Goal: Task Accomplishment & Management: Use online tool/utility

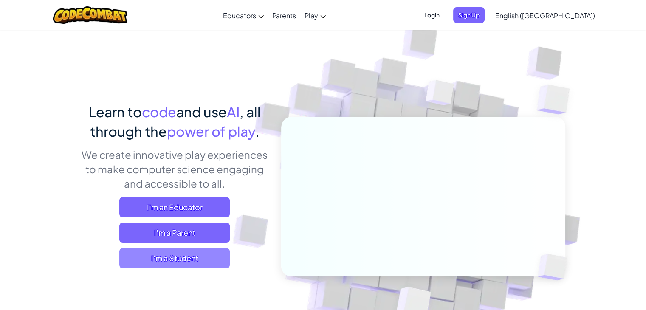
click at [222, 257] on span "I'm a Student" at bounding box center [174, 258] width 110 height 20
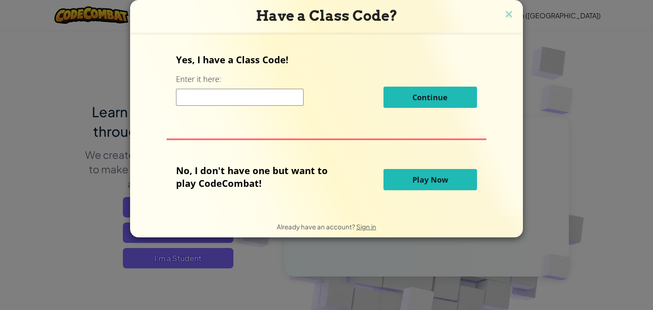
click at [427, 181] on span "Play Now" at bounding box center [430, 180] width 36 height 10
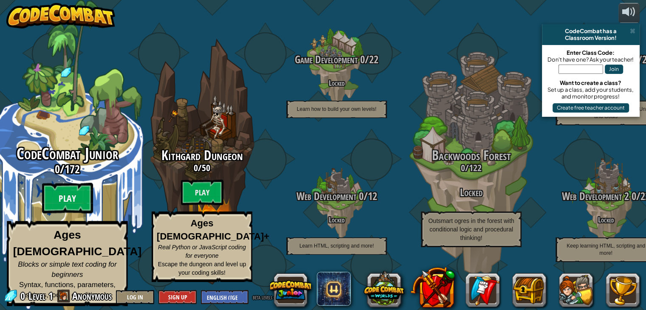
click at [78, 196] on btn "Play" at bounding box center [67, 198] width 51 height 31
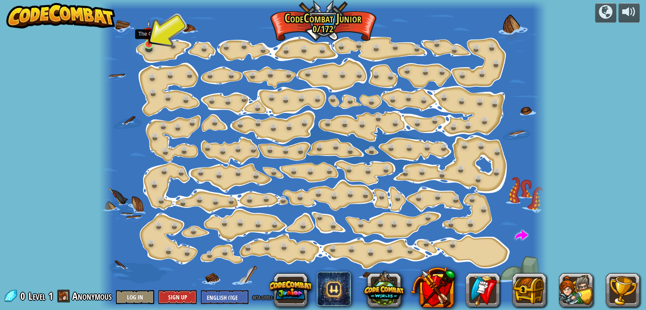
click at [151, 38] on img at bounding box center [149, 32] width 11 height 25
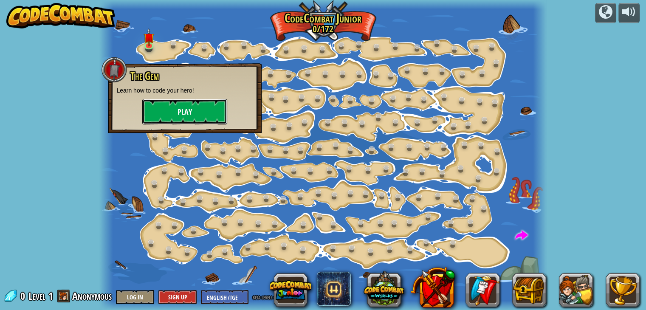
click at [189, 115] on button "Play" at bounding box center [184, 111] width 85 height 25
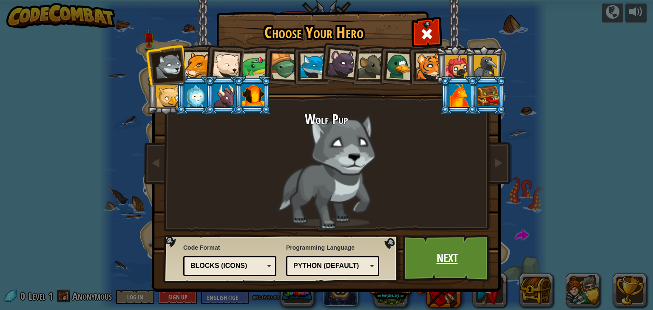
click at [437, 255] on link "Next" at bounding box center [446, 258] width 89 height 47
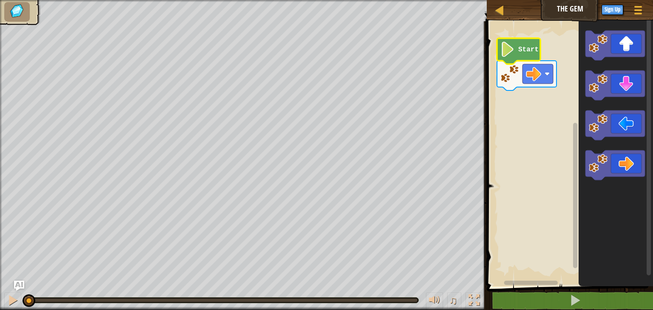
click at [518, 50] on text "Start" at bounding box center [528, 50] width 20 height 8
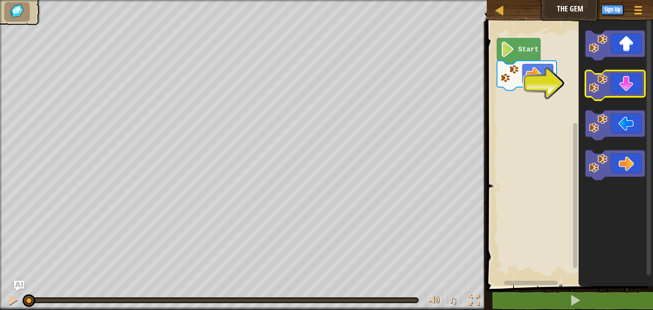
click at [623, 84] on icon "Blockly Workspace" at bounding box center [614, 86] width 59 height 30
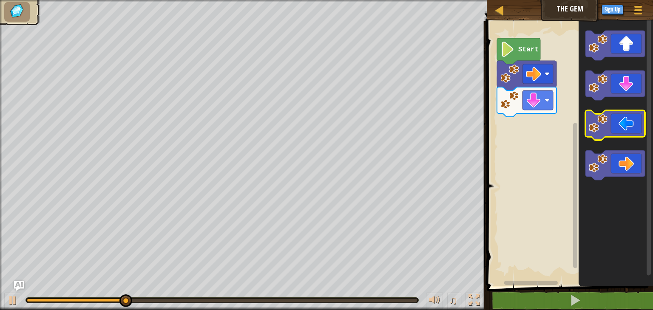
click at [615, 122] on icon "Blockly Workspace" at bounding box center [614, 125] width 59 height 30
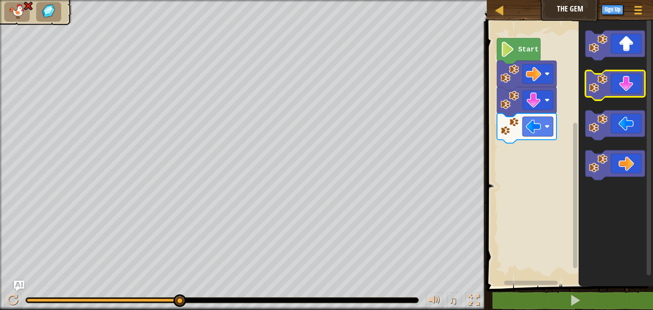
click at [629, 83] on icon "Blockly Workspace" at bounding box center [614, 86] width 59 height 30
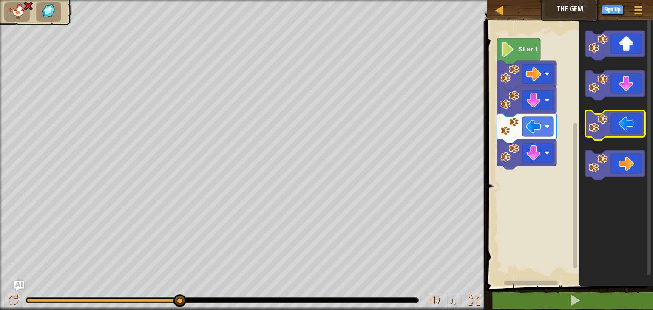
click at [625, 135] on icon "Blockly Workspace" at bounding box center [614, 125] width 59 height 30
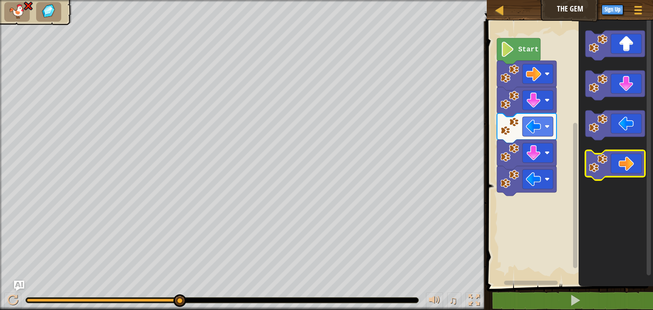
click at [627, 158] on icon "Blockly Workspace" at bounding box center [614, 165] width 59 height 30
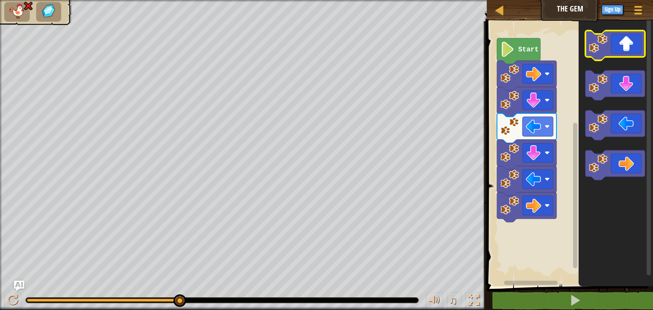
click at [619, 51] on icon "Blockly Workspace" at bounding box center [614, 46] width 59 height 30
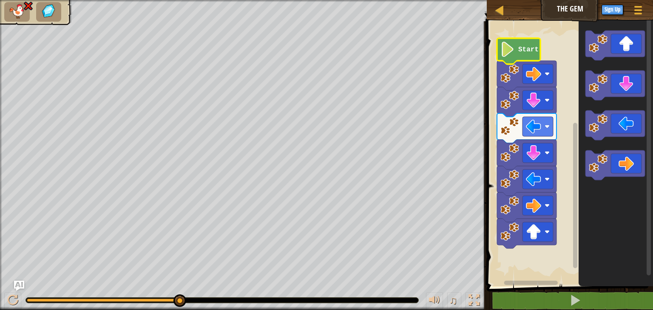
click at [507, 52] on image "Blockly Workspace" at bounding box center [507, 49] width 14 height 15
click at [503, 12] on div at bounding box center [499, 10] width 11 height 11
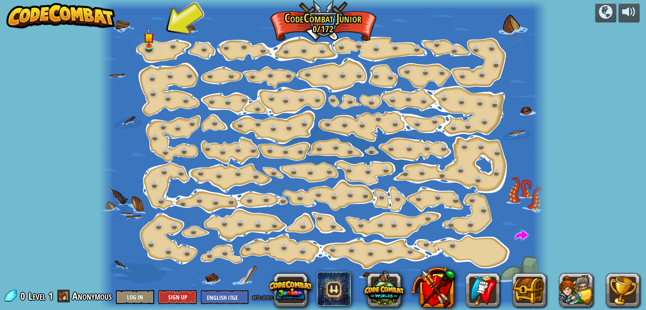
click at [91, 25] on img at bounding box center [60, 15] width 109 height 25
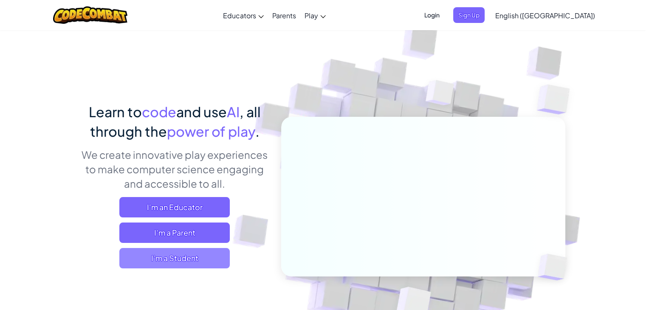
click at [142, 259] on span "I'm a Student" at bounding box center [174, 258] width 110 height 20
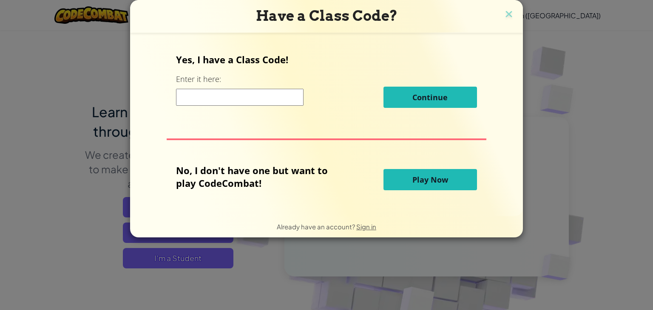
click at [420, 183] on span "Play Now" at bounding box center [430, 180] width 36 height 10
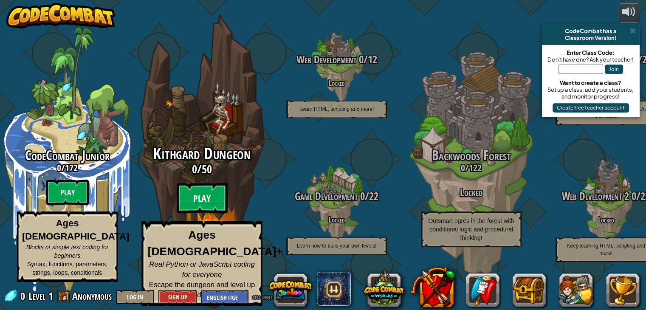
click at [207, 204] on btn "Play" at bounding box center [202, 198] width 51 height 31
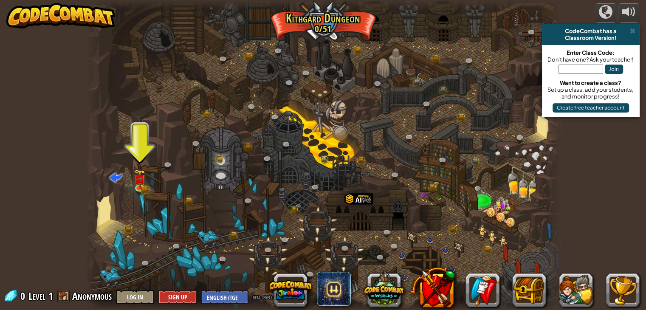
click at [143, 154] on div at bounding box center [323, 155] width 475 height 310
click at [141, 181] on img at bounding box center [140, 174] width 12 height 26
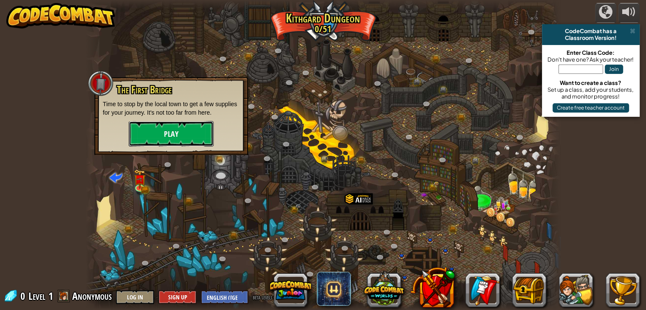
click at [163, 124] on button "Play" at bounding box center [171, 133] width 85 height 25
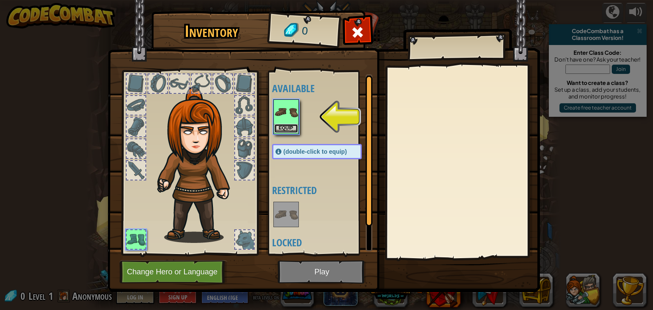
click at [290, 127] on button "Equip" at bounding box center [286, 128] width 24 height 9
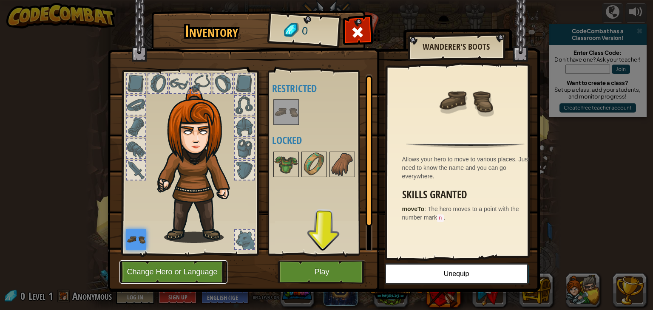
click at [212, 271] on button "Change Hero or Language" at bounding box center [173, 271] width 108 height 23
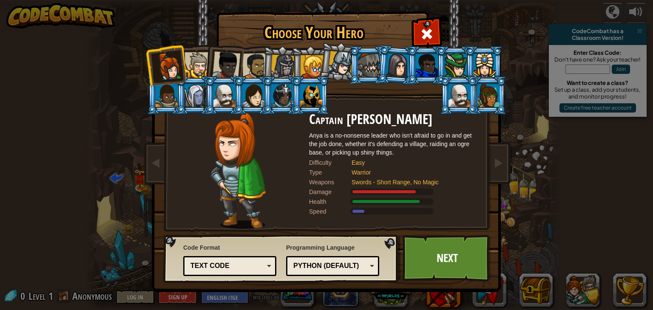
click at [258, 269] on div "Text code" at bounding box center [227, 266] width 74 height 10
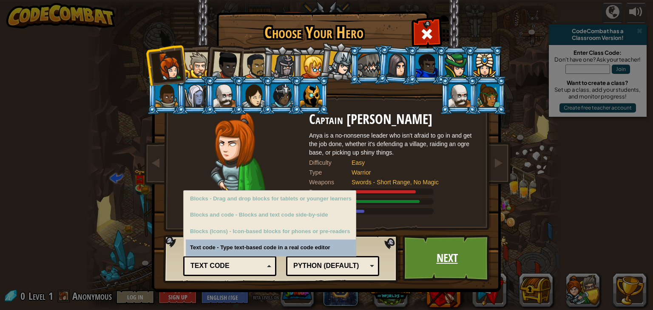
click at [444, 265] on link "Next" at bounding box center [446, 258] width 89 height 47
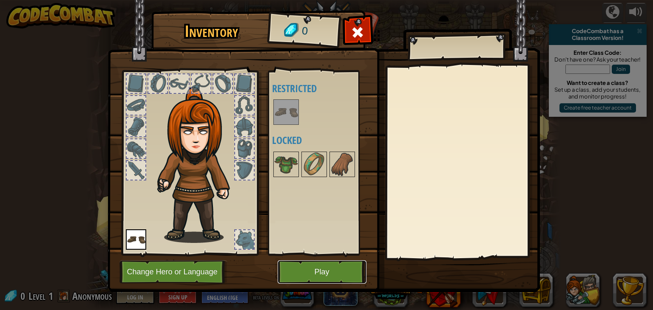
click at [312, 269] on button "Play" at bounding box center [321, 271] width 89 height 23
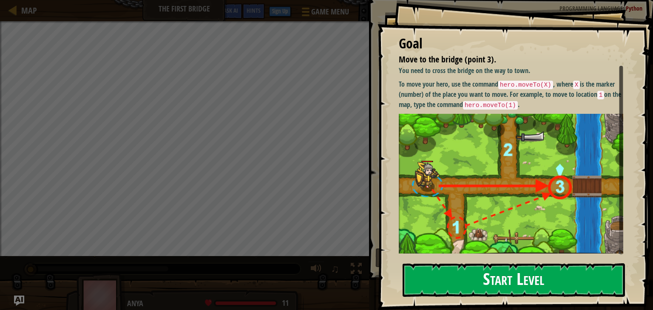
click at [504, 275] on button "Start Level" at bounding box center [513, 280] width 222 height 34
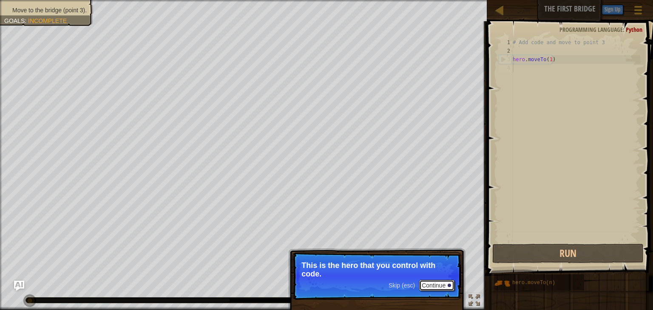
click at [437, 283] on button "Continue" at bounding box center [436, 285] width 35 height 11
click at [441, 286] on button "Continue" at bounding box center [436, 286] width 35 height 11
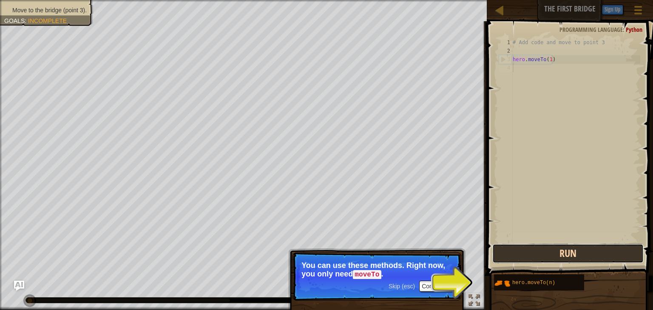
click at [549, 257] on button "Run" at bounding box center [567, 254] width 151 height 20
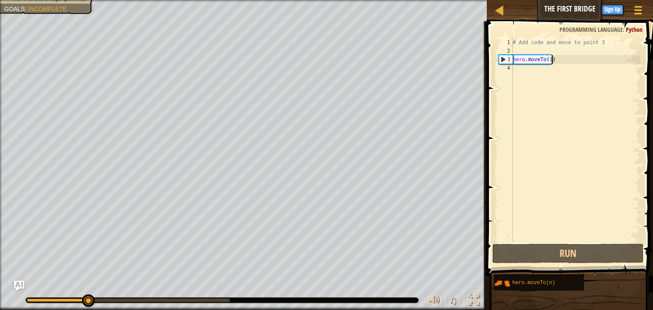
click at [569, 60] on div "# Add code and move to point 3 hero . moveTo ( 1 )" at bounding box center [575, 148] width 129 height 221
type textarea "hero.moveTo(1)"
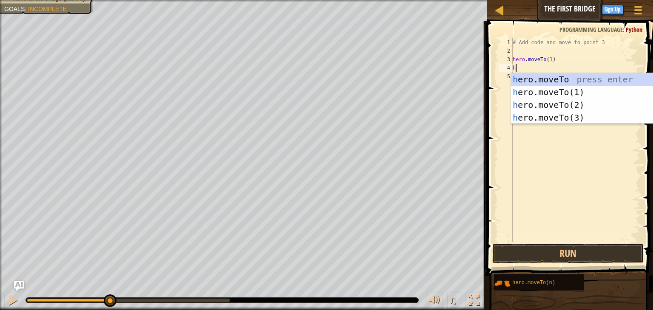
type textarea "hero.moveTo(3)"
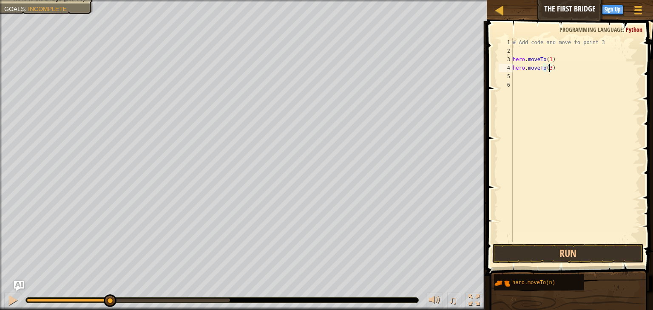
click at [549, 69] on div "# Add code and move to point 3 hero . moveTo ( 1 ) hero . moveTo ( 3 )" at bounding box center [575, 148] width 129 height 221
type textarea "hero.moveTo(3)"
click at [559, 248] on button "Run" at bounding box center [567, 254] width 151 height 20
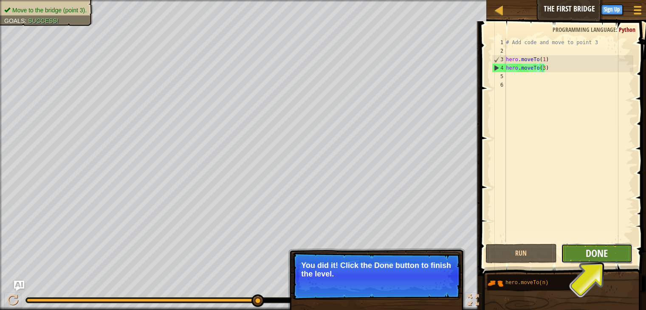
click at [591, 255] on span "Done" at bounding box center [597, 253] width 22 height 14
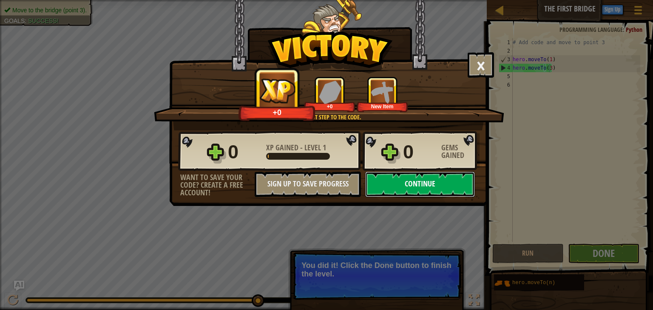
click at [448, 184] on button "Continue" at bounding box center [420, 184] width 110 height 25
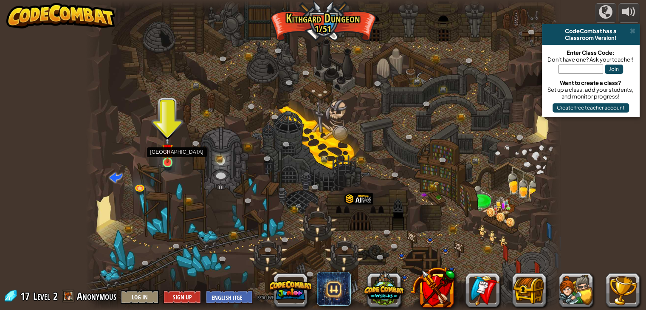
click at [171, 161] on img at bounding box center [168, 149] width 12 height 27
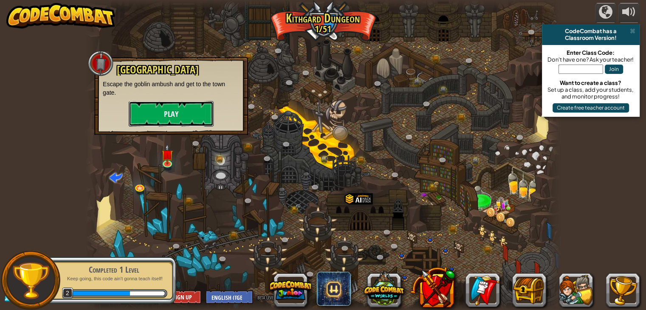
click at [181, 109] on button "Play" at bounding box center [171, 113] width 85 height 25
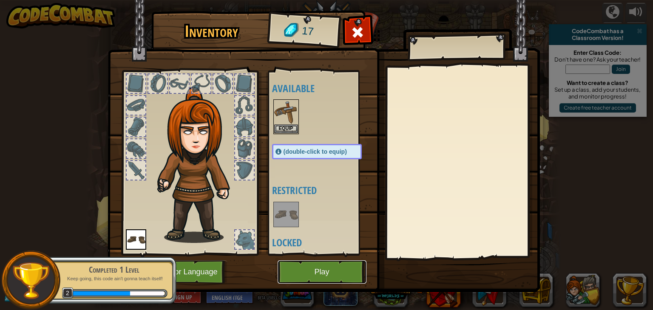
click at [321, 274] on button "Play" at bounding box center [321, 271] width 89 height 23
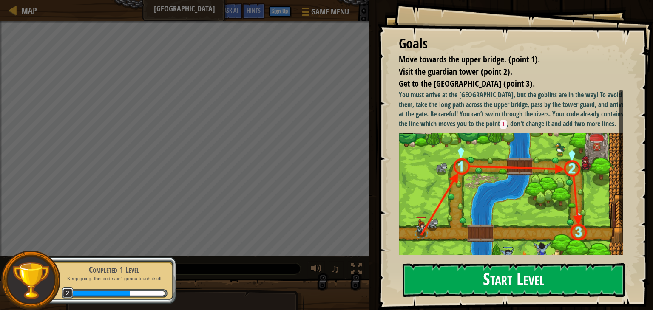
click at [467, 168] on img at bounding box center [514, 205] width 231 height 144
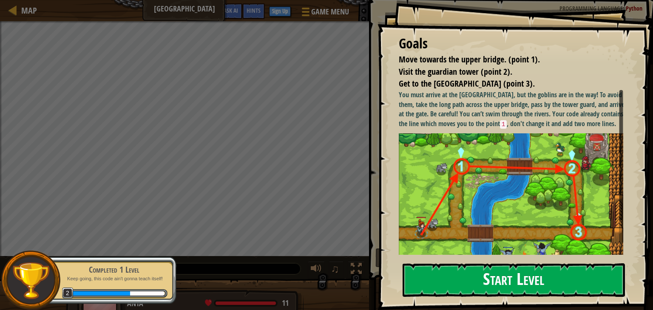
click at [491, 278] on button "Start Level" at bounding box center [513, 280] width 222 height 34
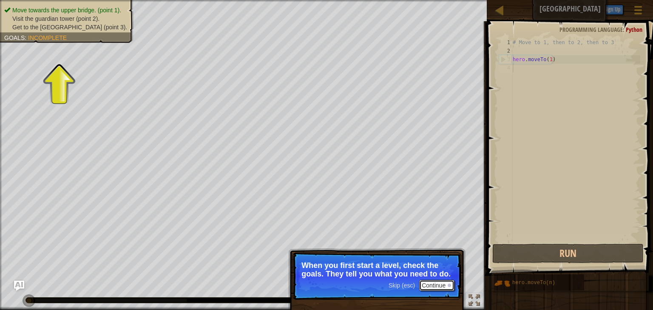
click at [444, 287] on button "Continue" at bounding box center [436, 285] width 35 height 11
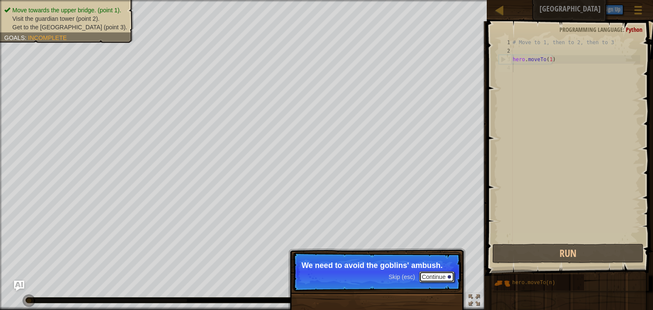
click at [444, 276] on button "Continue" at bounding box center [436, 277] width 35 height 11
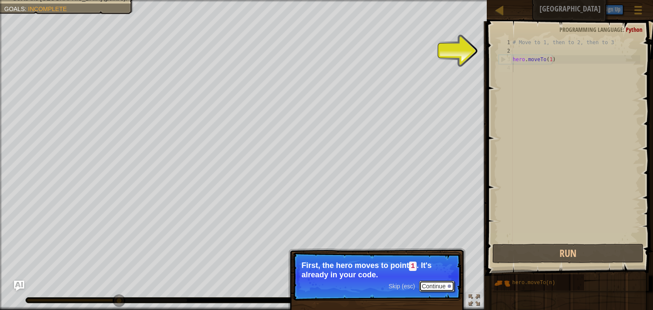
click at [444, 286] on button "Continue" at bounding box center [436, 286] width 35 height 11
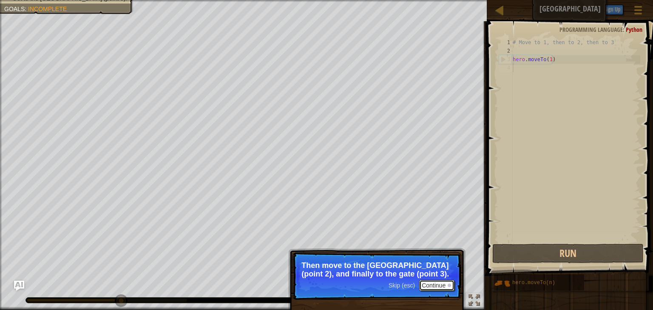
click at [437, 283] on button "Continue" at bounding box center [436, 285] width 35 height 11
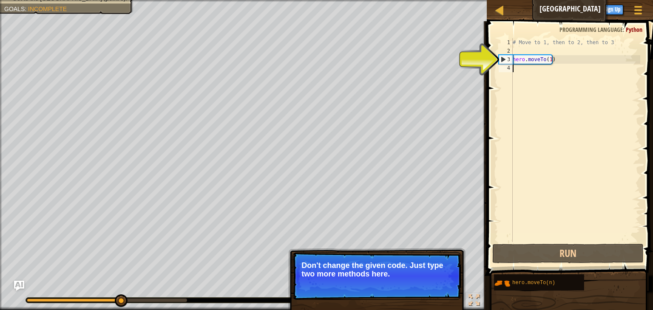
click at [524, 71] on div "# Move to 1, then to 2, then to 3 hero . moveTo ( 1 )" at bounding box center [575, 148] width 129 height 221
click at [438, 285] on button "Continue" at bounding box center [436, 285] width 35 height 11
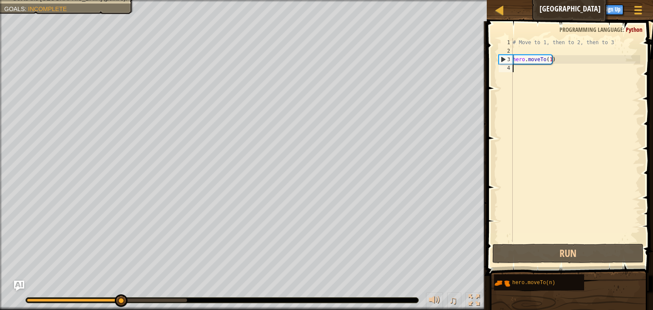
click at [521, 68] on div "# Move to 1, then to 2, then to 3 hero . moveTo ( 1 )" at bounding box center [575, 148] width 129 height 221
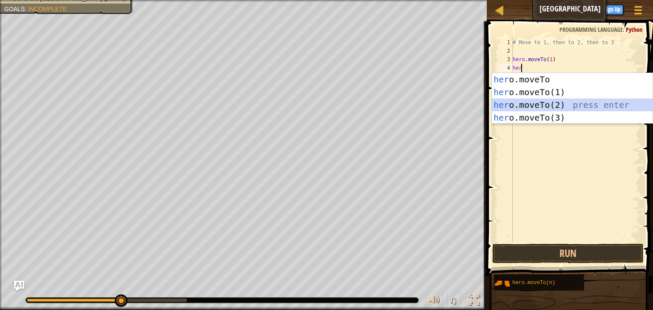
type textarea "hero.moveTo(2)"
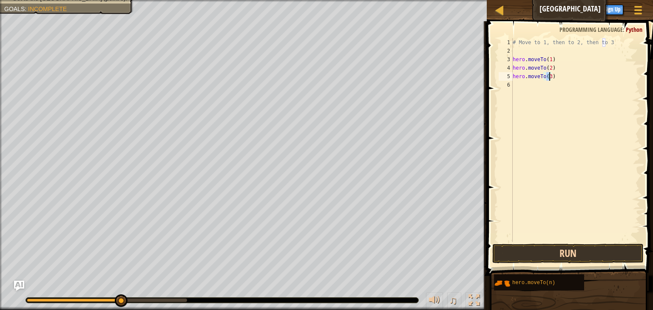
type textarea "hero.moveTo(3)"
click at [580, 252] on button "Run" at bounding box center [567, 254] width 151 height 20
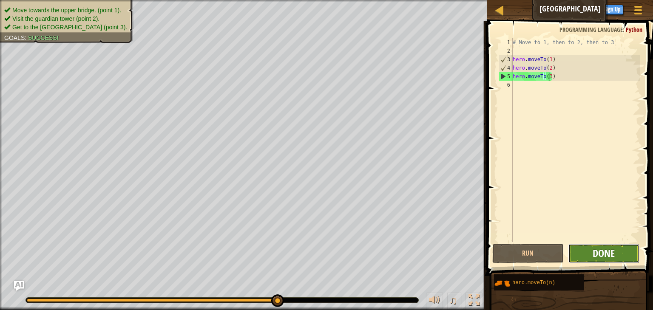
click at [593, 248] on span "Done" at bounding box center [603, 253] width 22 height 14
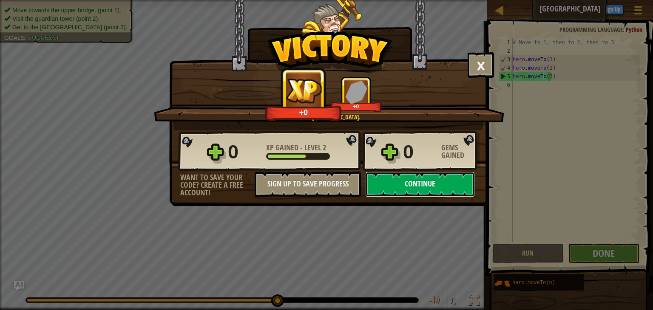
click at [426, 184] on button "Continue" at bounding box center [420, 184] width 110 height 25
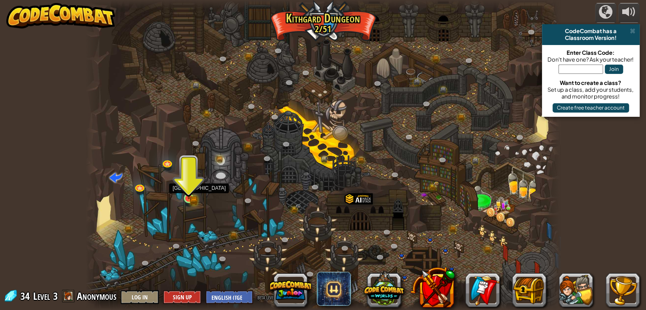
click at [189, 186] on img at bounding box center [188, 186] width 7 height 7
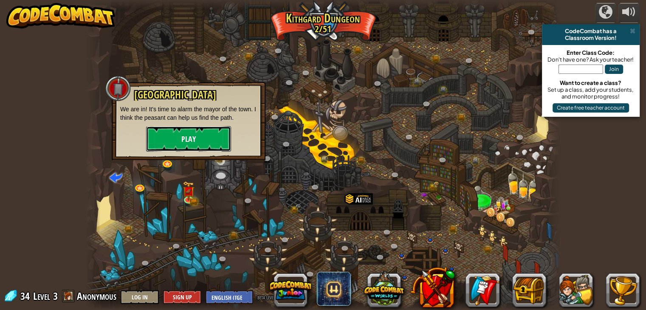
click at [197, 142] on button "Play" at bounding box center [188, 138] width 85 height 25
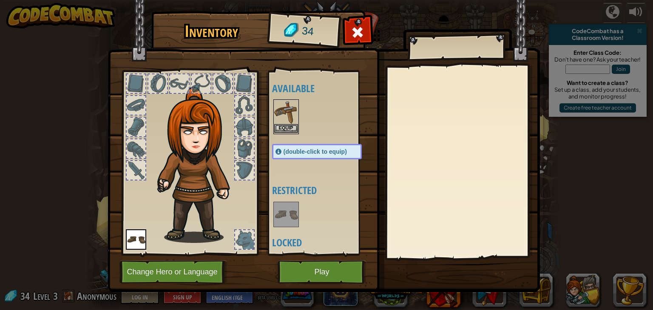
click at [279, 121] on img at bounding box center [286, 112] width 24 height 24
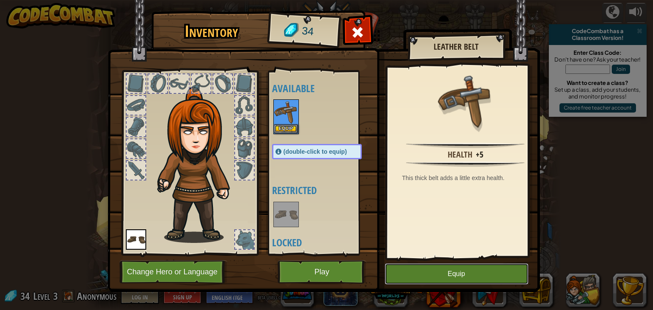
click at [429, 271] on button "Equip" at bounding box center [457, 273] width 144 height 21
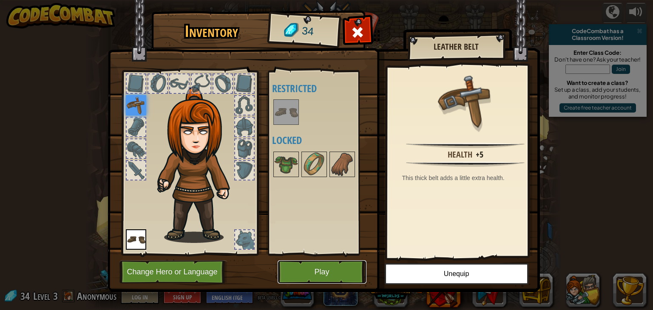
click at [316, 269] on button "Play" at bounding box center [321, 271] width 89 height 23
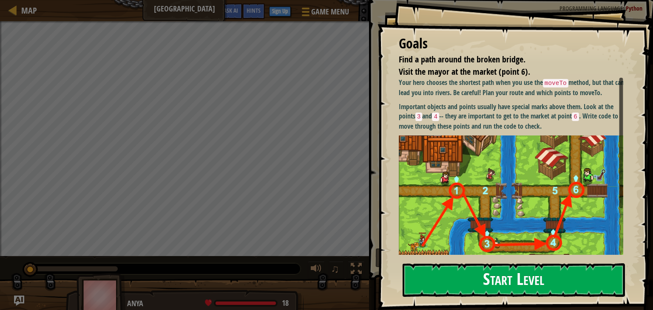
click at [496, 279] on button "Start Level" at bounding box center [513, 280] width 222 height 34
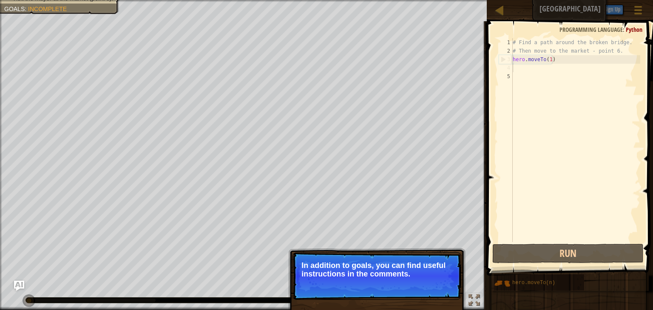
click at [521, 68] on div "# Find a path around the broken bridge. # Then move to the market - point 6. he…" at bounding box center [575, 148] width 129 height 221
click at [522, 77] on div "# Find a path around the broken bridge. # Then move to the market - point 6. he…" at bounding box center [575, 148] width 129 height 221
click at [517, 65] on div "# Find a path around the broken bridge. # Then move to the market - point 6. he…" at bounding box center [575, 148] width 129 height 221
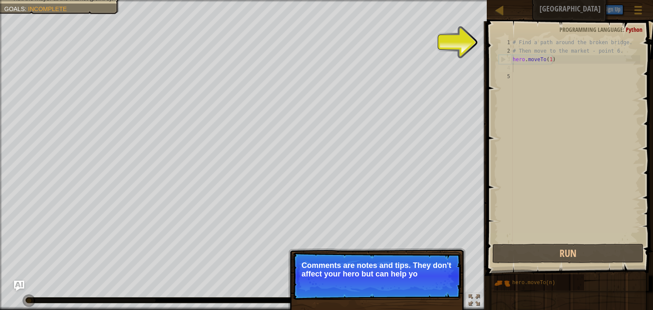
click at [438, 283] on p "Skip (esc) Continue Comments are notes and tips. They don't affect your hero bu…" at bounding box center [376, 276] width 169 height 48
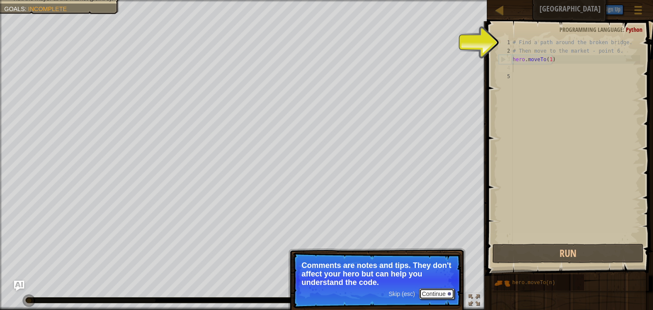
click at [438, 290] on button "Continue" at bounding box center [436, 294] width 35 height 11
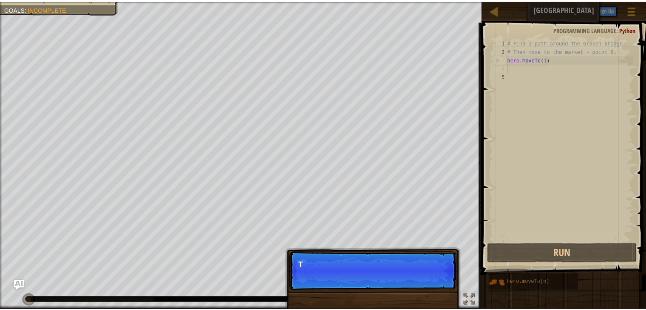
scroll to position [4, 0]
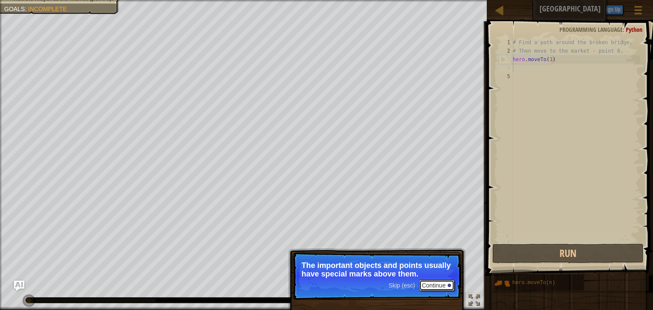
click at [433, 284] on button "Continue" at bounding box center [436, 285] width 35 height 11
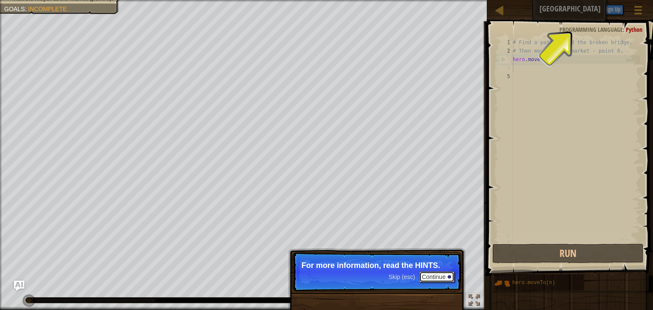
click at [437, 277] on button "Continue" at bounding box center [436, 277] width 35 height 11
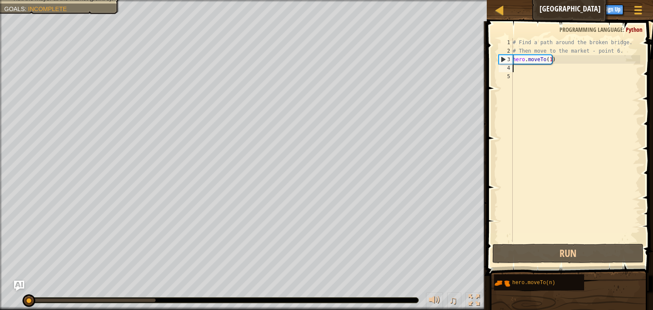
click at [524, 68] on div "# Find a path around the broken bridge. # Then move to the market - point 6. he…" at bounding box center [575, 148] width 129 height 221
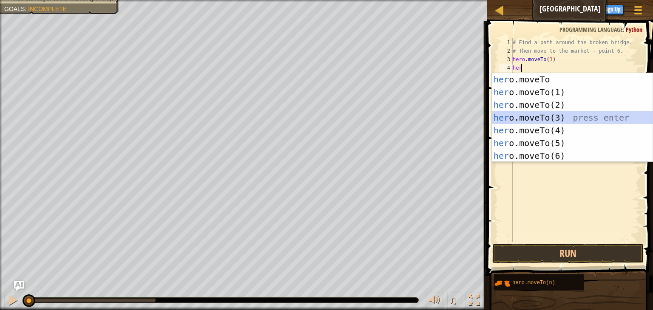
type textarea "hero.moveTo(3)"
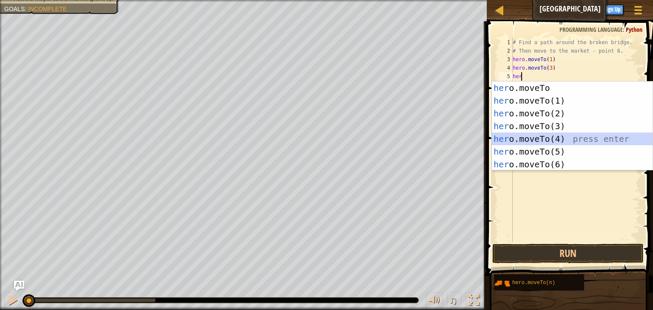
type textarea "hero.moveTo(4)"
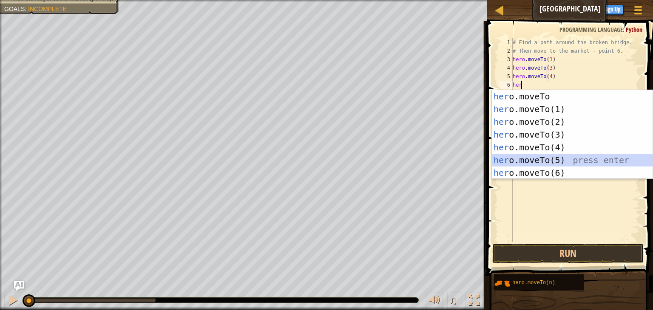
type textarea "hero.moveTo(5)"
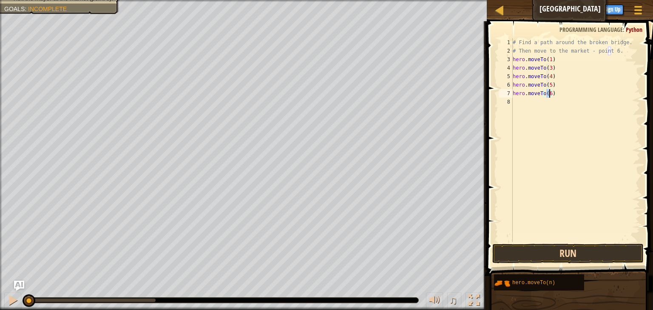
type textarea "hero.moveTo(6)"
click at [565, 250] on button "Run" at bounding box center [567, 254] width 151 height 20
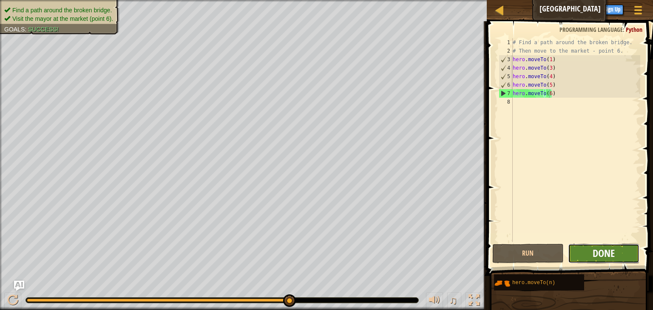
click at [597, 256] on span "Done" at bounding box center [603, 253] width 22 height 14
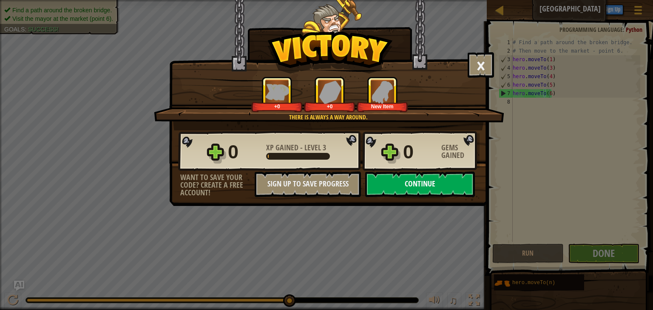
click at [448, 189] on button "Continue" at bounding box center [420, 184] width 110 height 25
